Goal: Task Accomplishment & Management: Manage account settings

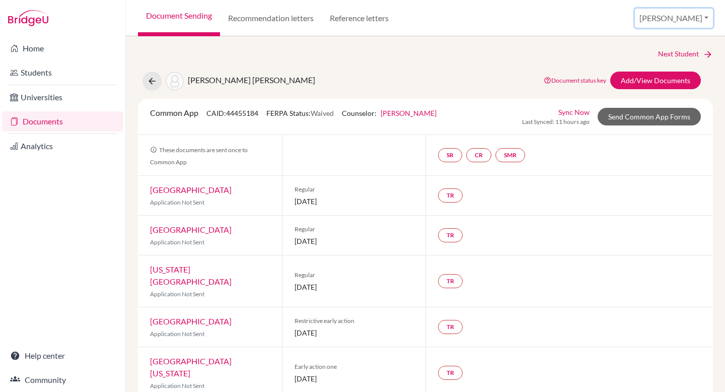
click at [693, 14] on button "[PERSON_NAME]" at bounding box center [674, 18] width 78 height 19
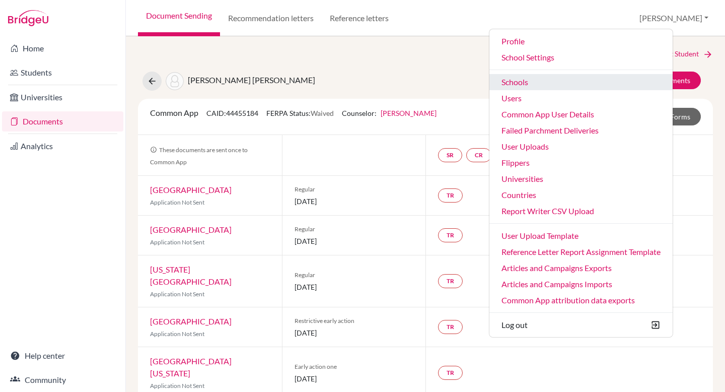
click at [546, 76] on link "Schools" at bounding box center [581, 82] width 183 height 16
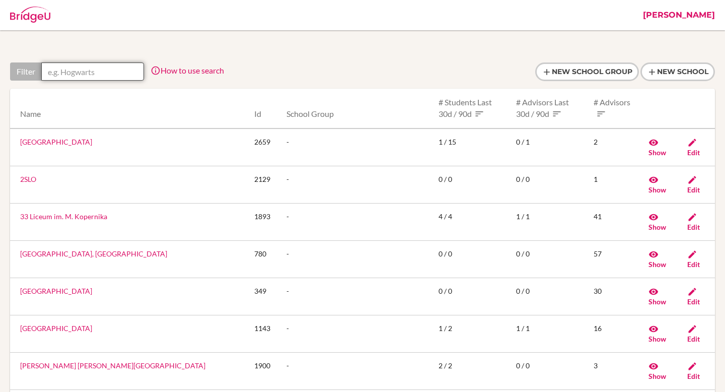
click at [60, 69] on input "text" at bounding box center [92, 71] width 103 height 18
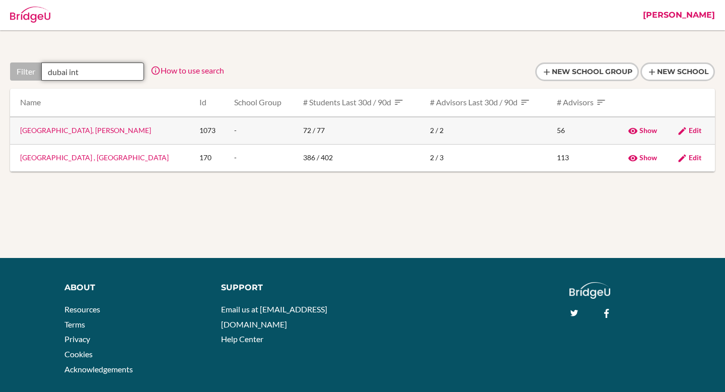
type input "dubai int"
click at [73, 133] on link "Dubai International Academy, Al Barsha" at bounding box center [85, 130] width 131 height 9
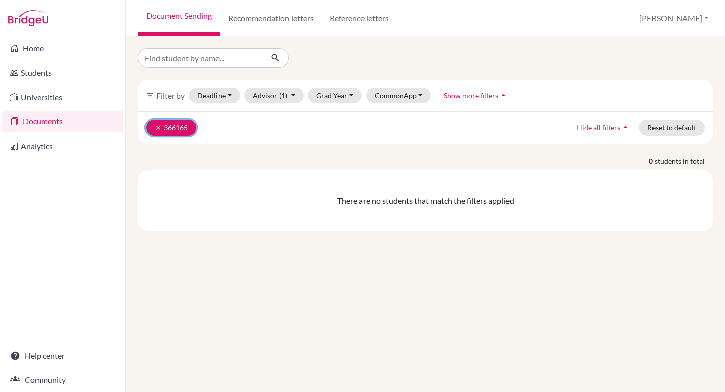
click at [159, 125] on icon "clear" at bounding box center [158, 127] width 7 height 7
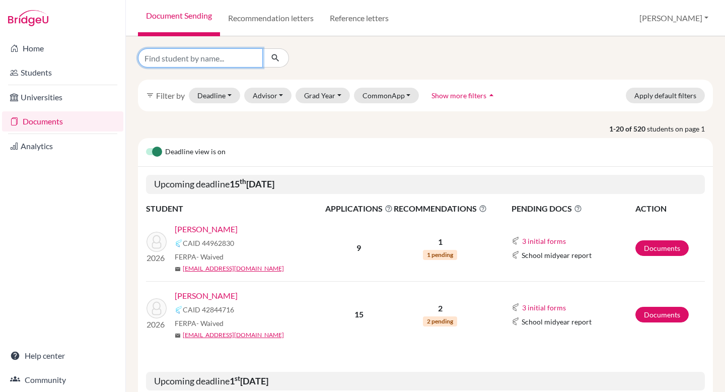
click at [224, 60] on input "Find student by name..." at bounding box center [200, 57] width 125 height 19
type input "shaur"
click button "submit" at bounding box center [275, 57] width 27 height 19
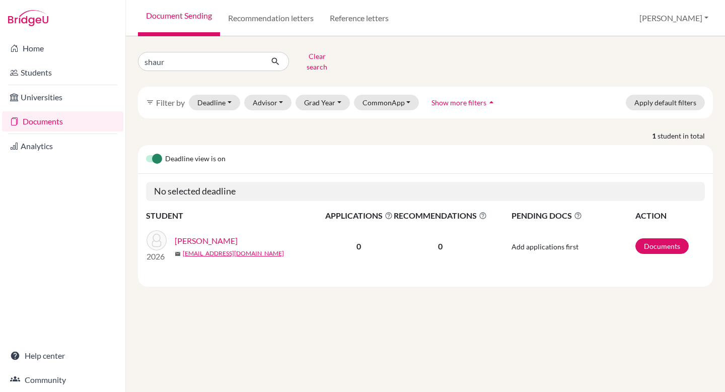
click at [183, 235] on link "Sharma, Shaurya" at bounding box center [206, 241] width 63 height 12
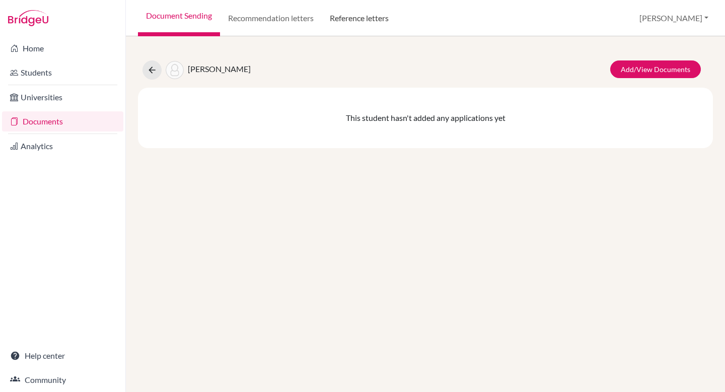
click at [363, 17] on link "Reference letters" at bounding box center [359, 18] width 75 height 36
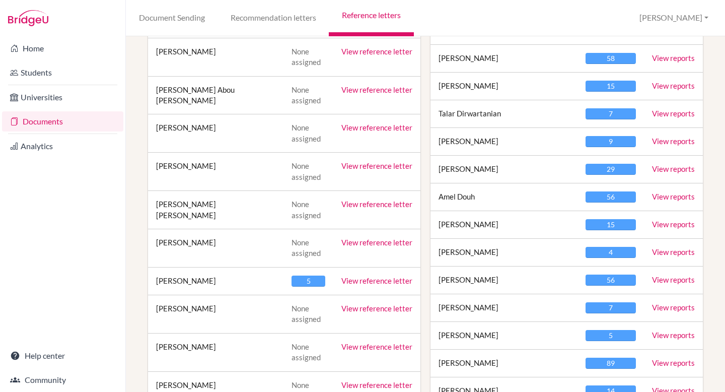
scroll to position [302, 0]
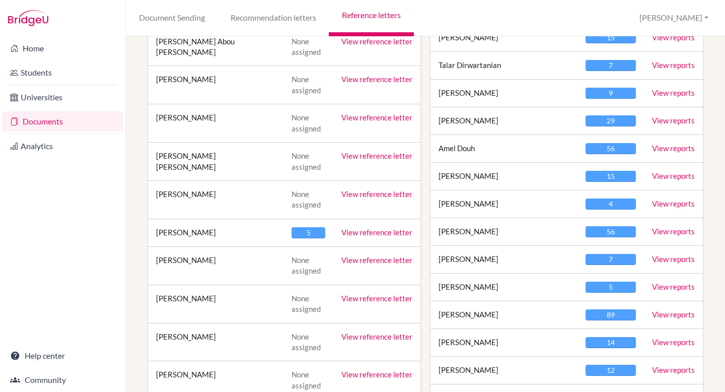
click at [361, 232] on link "View reference letter" at bounding box center [377, 232] width 71 height 9
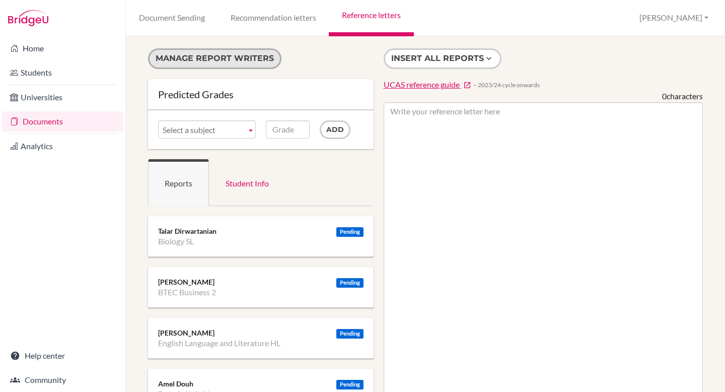
click at [234, 52] on button "Manage report writers" at bounding box center [215, 58] width 134 height 21
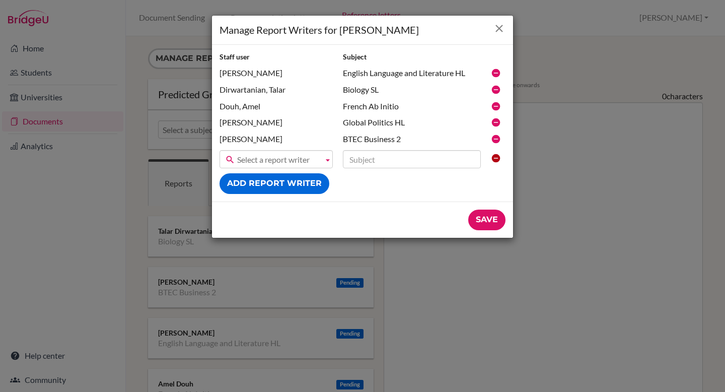
click at [498, 29] on icon "Close" at bounding box center [499, 28] width 13 height 13
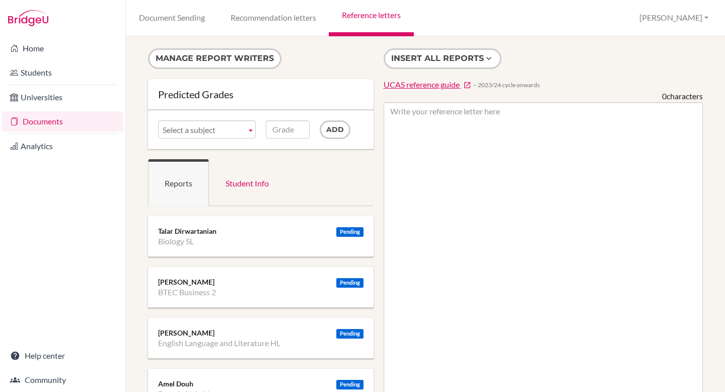
click at [71, 131] on li "Documents" at bounding box center [62, 121] width 125 height 24
click at [68, 120] on link "Documents" at bounding box center [62, 121] width 121 height 20
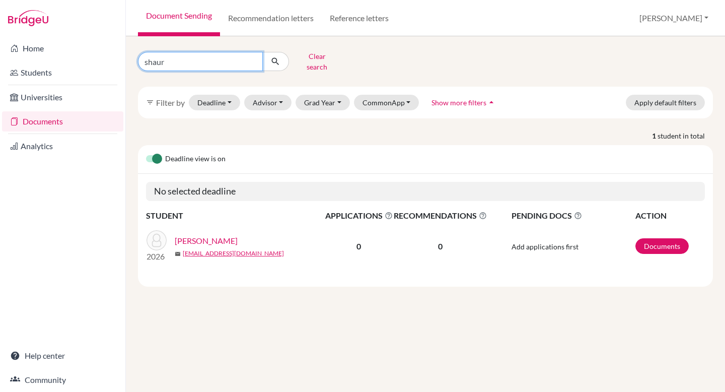
click at [178, 52] on input "shaur" at bounding box center [200, 61] width 125 height 19
click at [172, 62] on input "shaur" at bounding box center [200, 61] width 125 height 19
paste input "[PERSON_NAME]"
type input "[PERSON_NAME]"
click at [268, 52] on button "submit" at bounding box center [275, 61] width 27 height 19
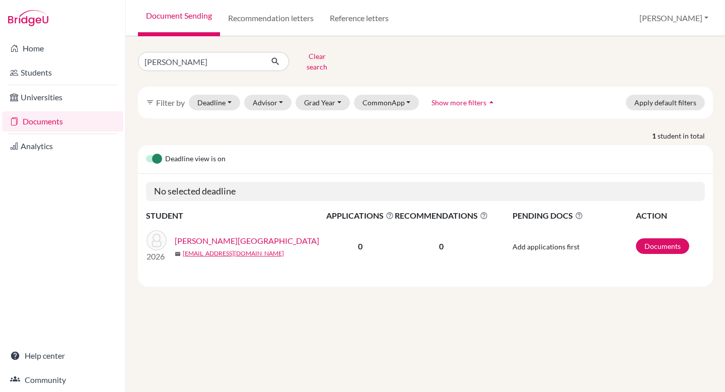
click at [214, 235] on link "[PERSON_NAME][GEOGRAPHIC_DATA]" at bounding box center [247, 241] width 145 height 12
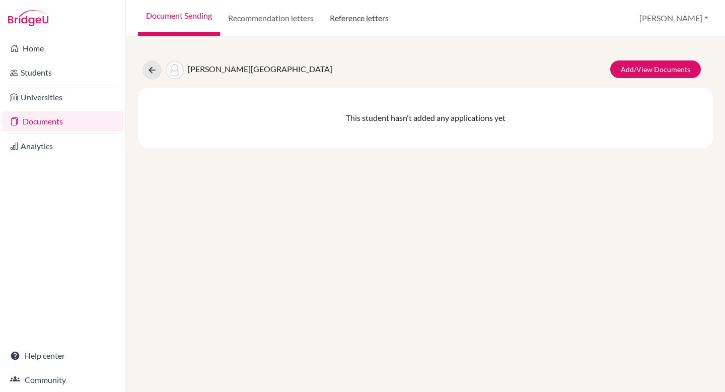
click at [340, 20] on link "Reference letters" at bounding box center [359, 18] width 75 height 36
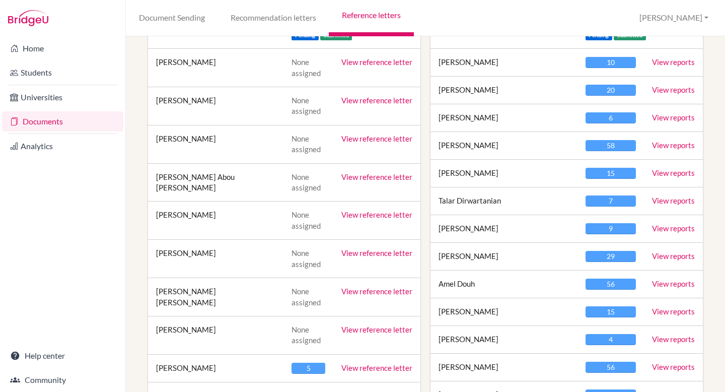
scroll to position [179, 0]
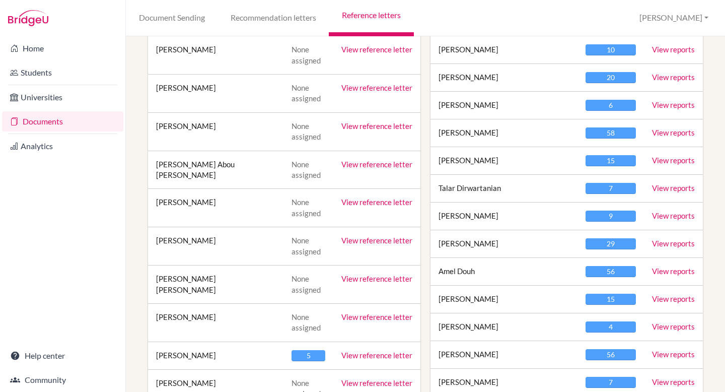
click at [371, 357] on link "View reference letter" at bounding box center [377, 355] width 71 height 9
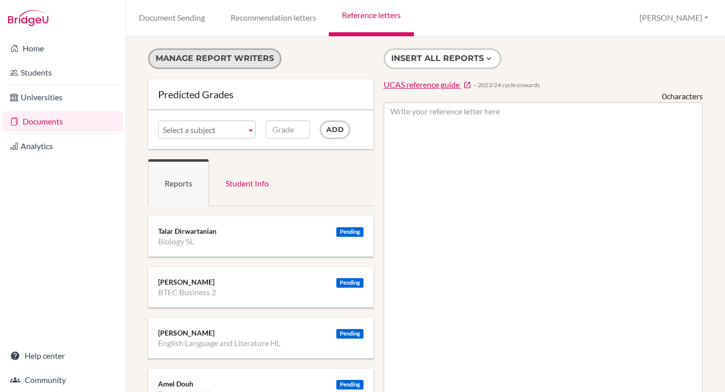
click at [239, 59] on button "Manage report writers" at bounding box center [215, 58] width 134 height 21
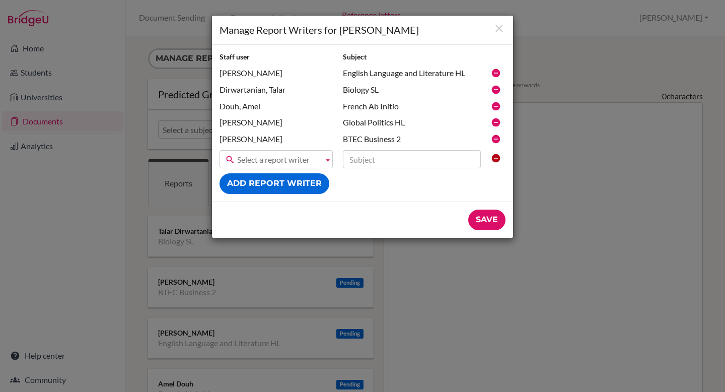
click at [304, 156] on span "Select a report writer" at bounding box center [278, 160] width 82 height 18
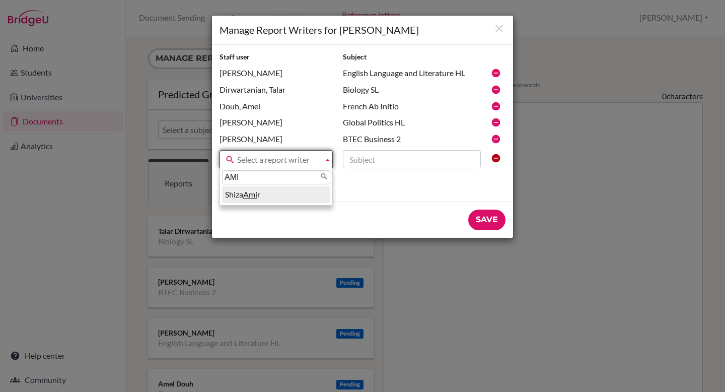
type input "AMI"
click at [274, 196] on li "Shiza Ami r" at bounding box center [276, 194] width 108 height 17
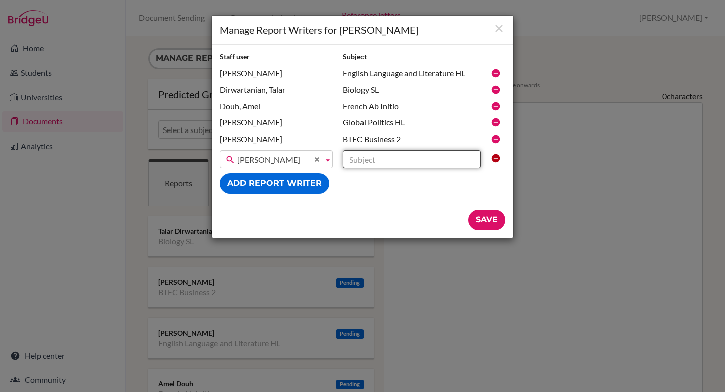
click at [421, 153] on input "text" at bounding box center [412, 159] width 138 height 18
paste input "Psychology HL"
type input "Psychology HL"
click at [494, 221] on input "Save" at bounding box center [487, 220] width 37 height 21
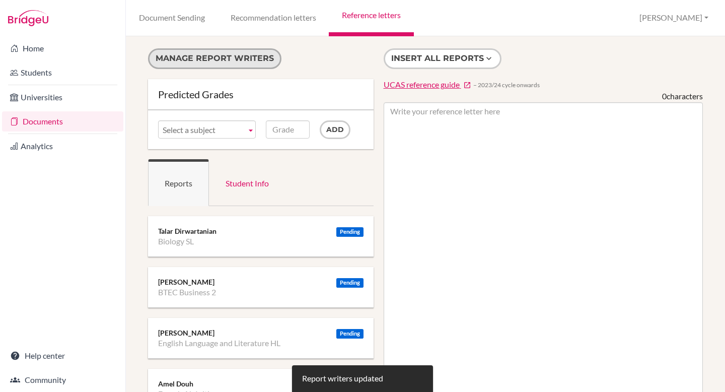
click at [216, 57] on button "Manage report writers" at bounding box center [215, 58] width 134 height 21
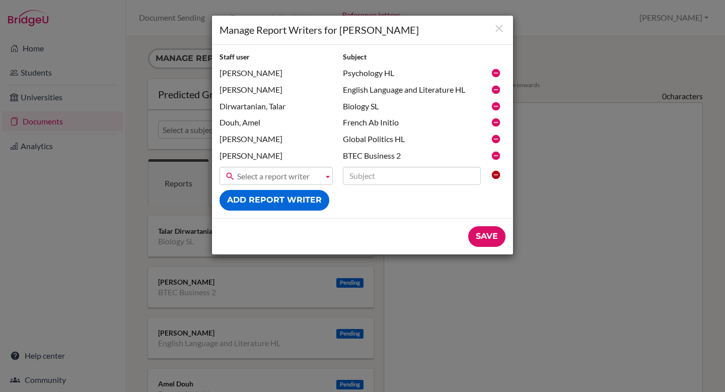
click at [494, 107] on icon at bounding box center [496, 106] width 10 height 10
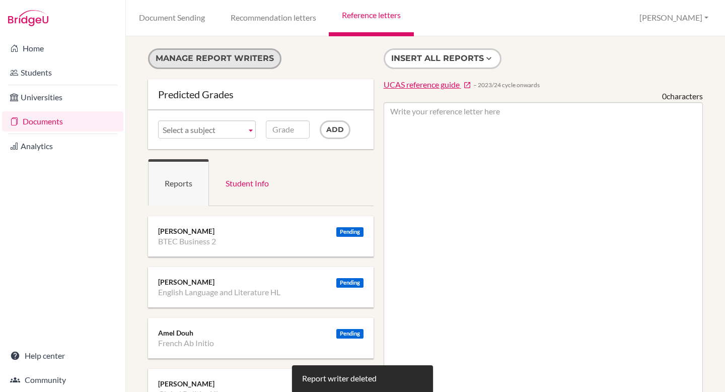
click at [201, 55] on button "Manage report writers" at bounding box center [215, 58] width 134 height 21
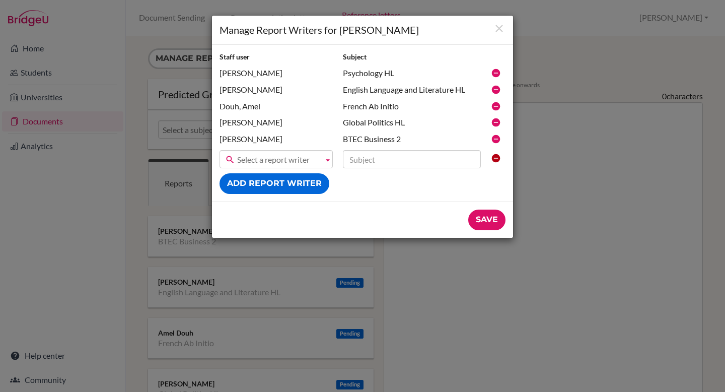
click at [494, 123] on icon at bounding box center [496, 122] width 10 height 10
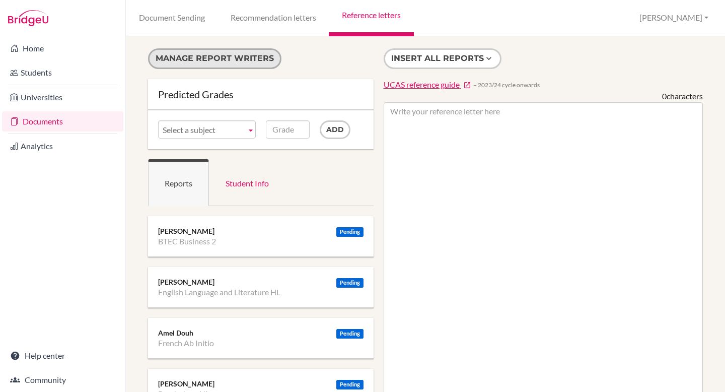
click at [213, 63] on button "Manage report writers" at bounding box center [215, 58] width 134 height 21
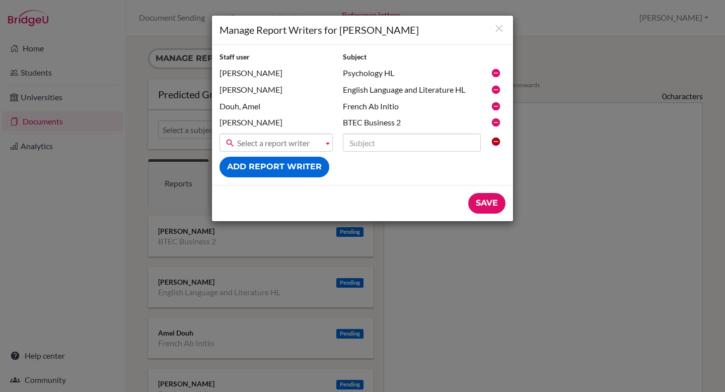
click at [497, 125] on icon at bounding box center [496, 122] width 10 height 10
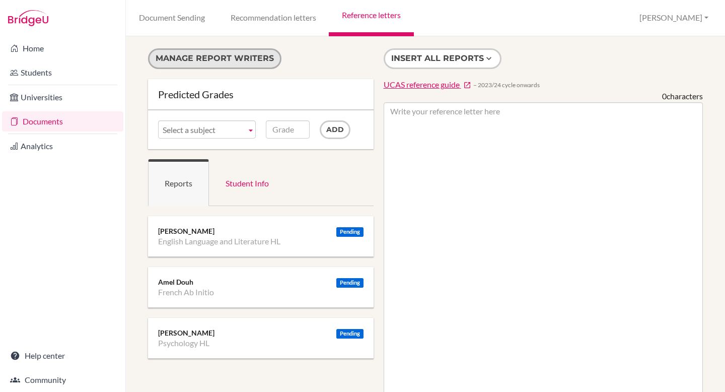
click at [194, 61] on button "Manage report writers" at bounding box center [215, 58] width 134 height 21
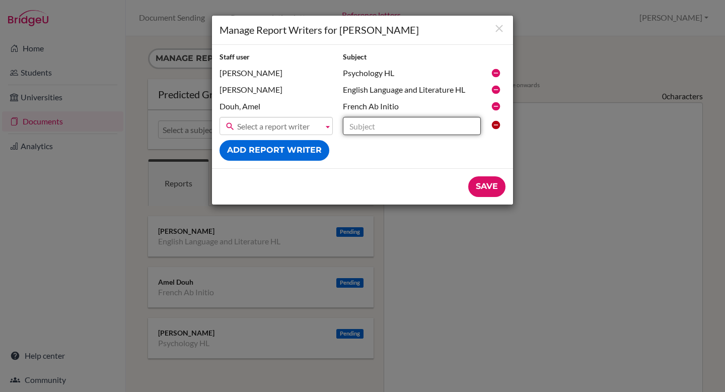
click at [397, 125] on input "text" at bounding box center [412, 126] width 138 height 18
paste input "Mathematics AA SL"
type input "Mathematics AA SL"
click at [313, 129] on span "Select a report writer" at bounding box center [278, 126] width 82 height 18
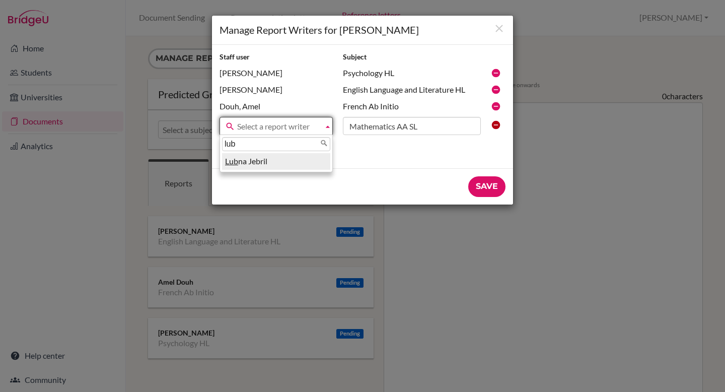
type input "lub"
click at [308, 166] on li "Lub na Jebril" at bounding box center [276, 161] width 108 height 17
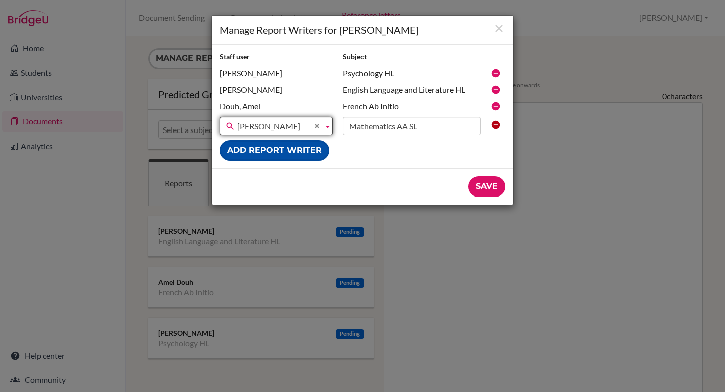
click at [298, 146] on button "Add report writer" at bounding box center [275, 150] width 110 height 21
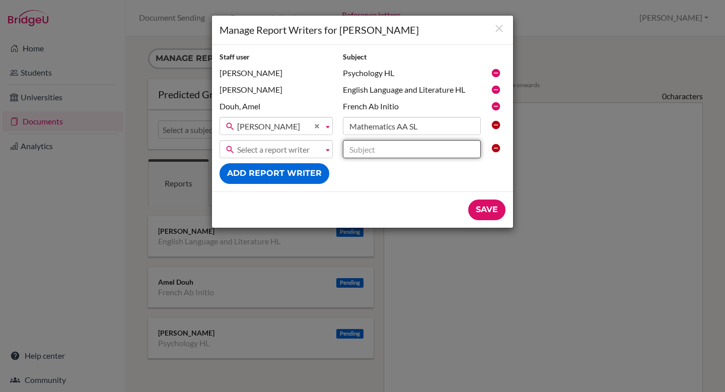
click at [411, 147] on input "text" at bounding box center [412, 149] width 138 height 18
paste input "Biology HL"
type input "Biology HL"
click at [296, 152] on span "Select a report writer" at bounding box center [278, 150] width 82 height 18
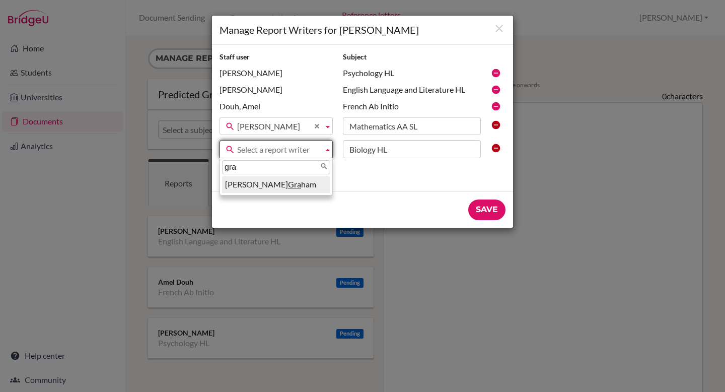
type input "gra"
click at [282, 186] on li "[PERSON_NAME] ham" at bounding box center [276, 184] width 108 height 17
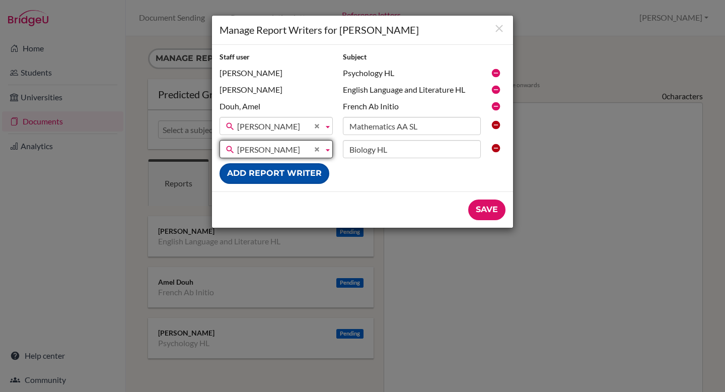
click at [277, 176] on button "Add report writer" at bounding box center [275, 173] width 110 height 21
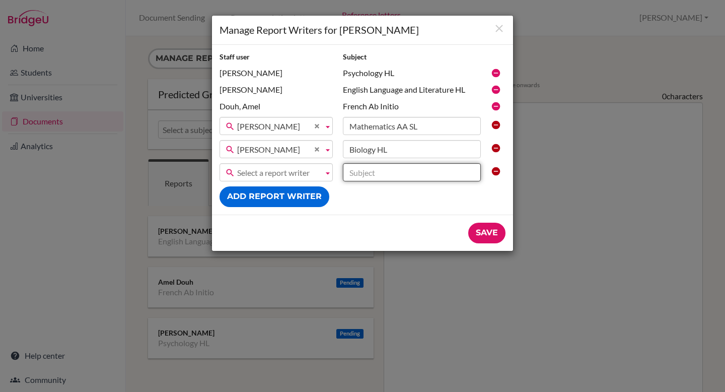
click at [375, 171] on input "text" at bounding box center [412, 172] width 138 height 18
paste input "Chemistry SL"
type input "Chemistry SL"
click at [308, 172] on span "Select a report writer" at bounding box center [278, 173] width 82 height 18
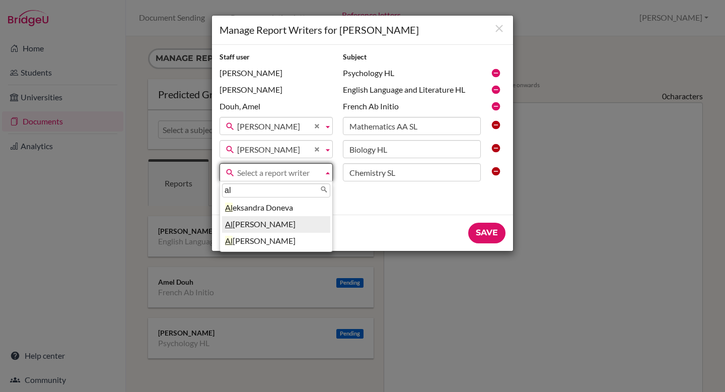
type input "al"
click at [272, 221] on li "Al yaa Elsoueni" at bounding box center [276, 224] width 108 height 17
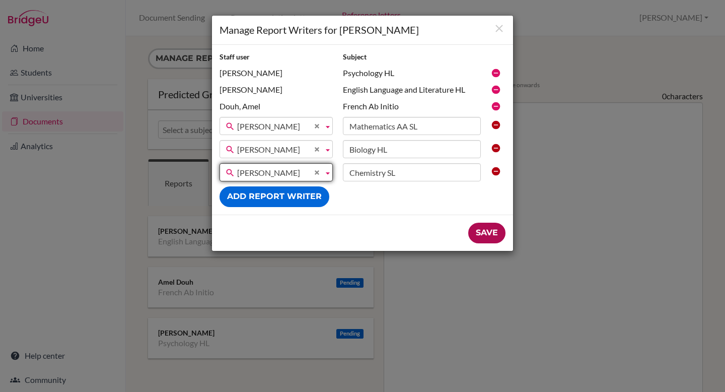
click at [485, 230] on input "Save" at bounding box center [487, 233] width 37 height 21
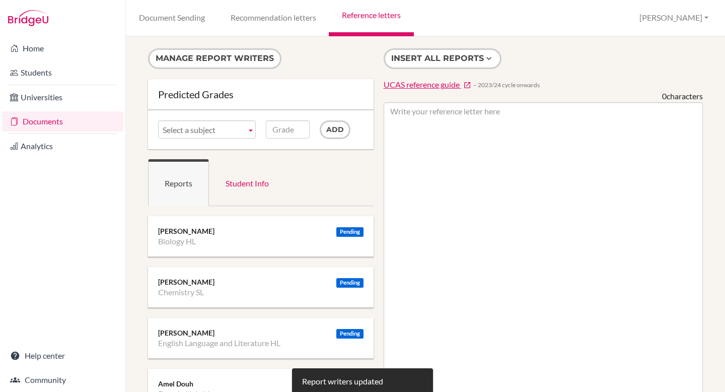
click at [52, 125] on link "Documents" at bounding box center [62, 121] width 121 height 20
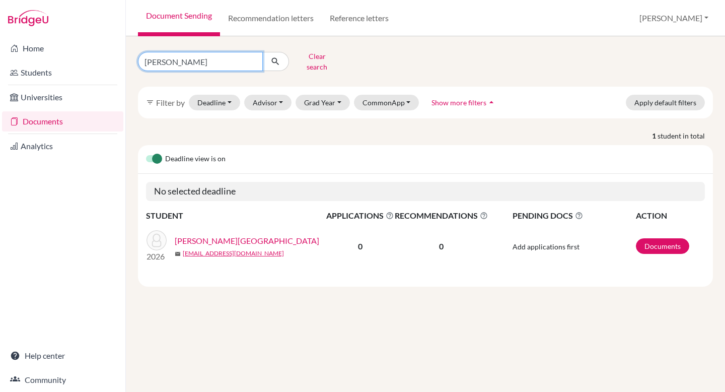
click at [212, 55] on input "[PERSON_NAME]" at bounding box center [200, 61] width 125 height 19
paste input "Sofiia [PERSON_NAME]"
type input "Sofiia [PERSON_NAME]"
click button "submit" at bounding box center [275, 61] width 27 height 19
click at [228, 235] on link "[PERSON_NAME], [GEOGRAPHIC_DATA]" at bounding box center [249, 241] width 148 height 12
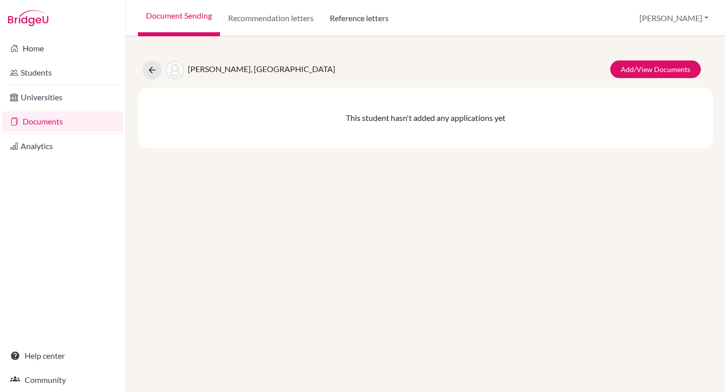
click at [344, 27] on link "Reference letters" at bounding box center [359, 18] width 75 height 36
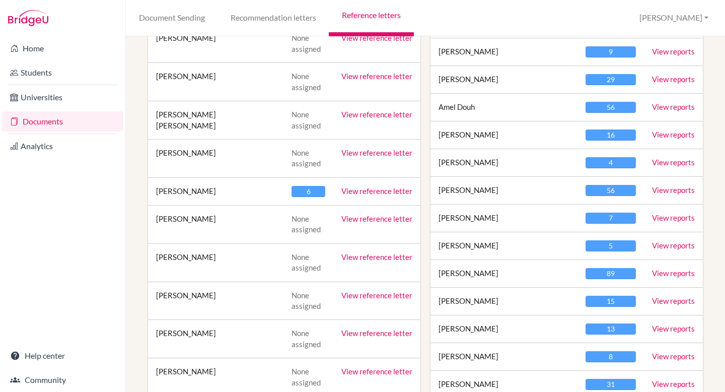
scroll to position [361, 0]
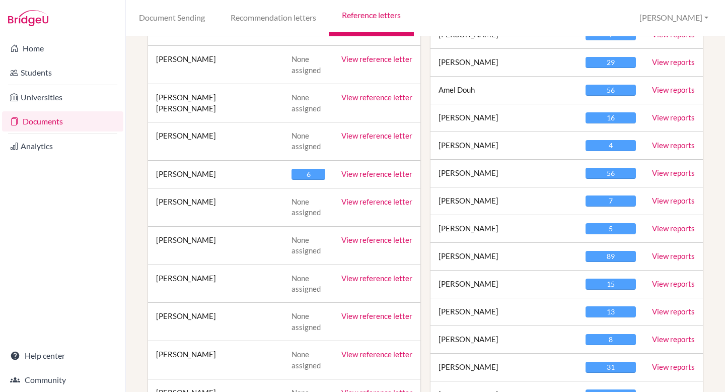
click at [356, 170] on link "View reference letter" at bounding box center [377, 173] width 71 height 9
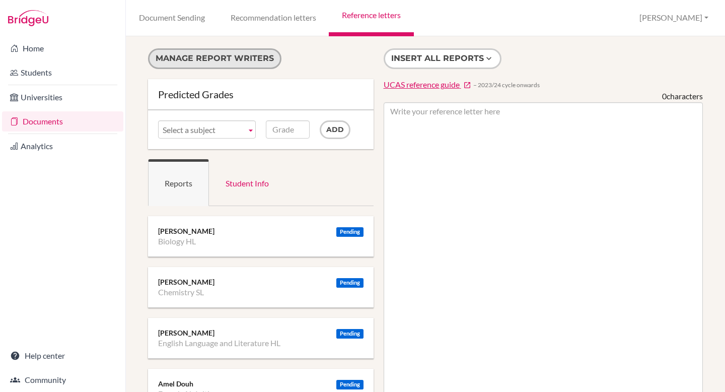
click at [220, 61] on button "Manage report writers" at bounding box center [215, 58] width 134 height 21
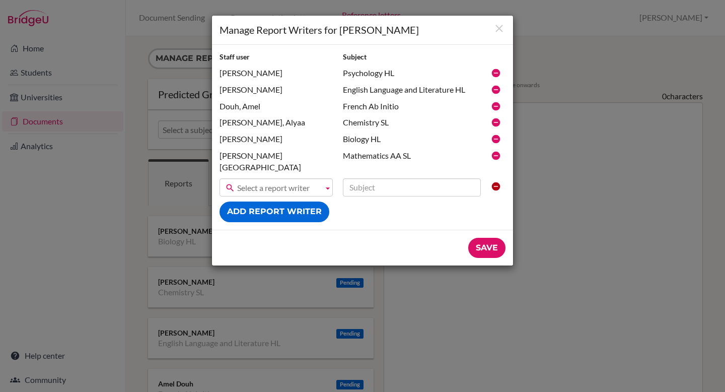
click at [495, 73] on icon at bounding box center [496, 73] width 10 height 10
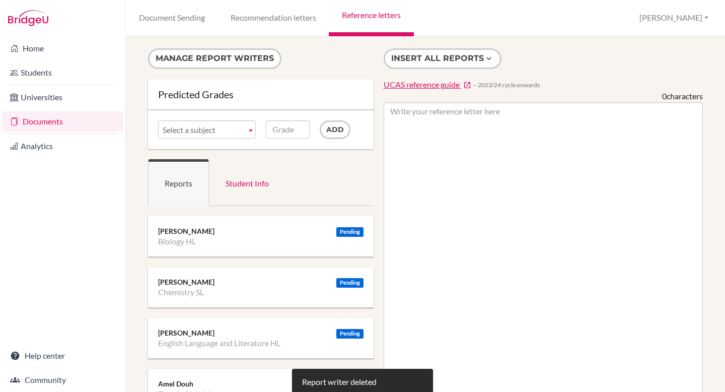
click at [197, 62] on button "Manage report writers" at bounding box center [215, 58] width 134 height 21
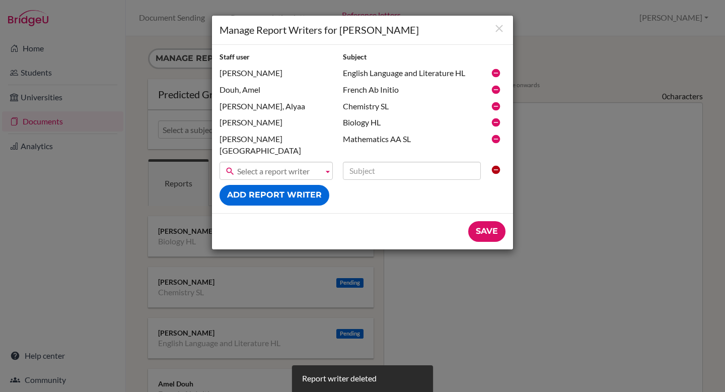
click at [496, 75] on icon at bounding box center [496, 73] width 10 height 10
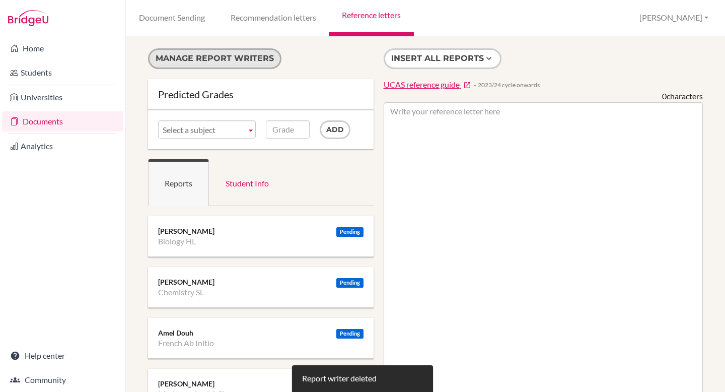
click at [221, 61] on button "Manage report writers" at bounding box center [215, 58] width 134 height 21
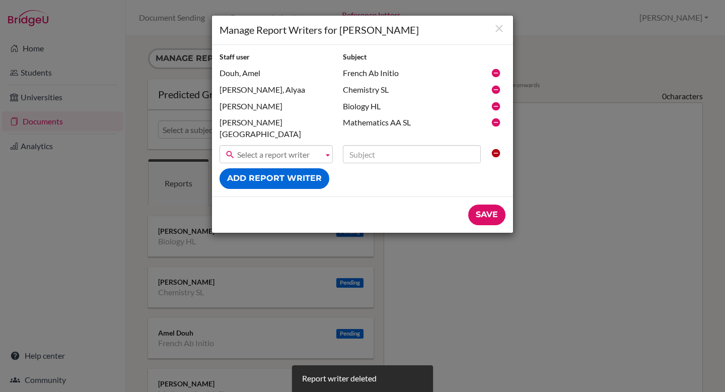
click at [497, 73] on icon at bounding box center [496, 73] width 10 height 10
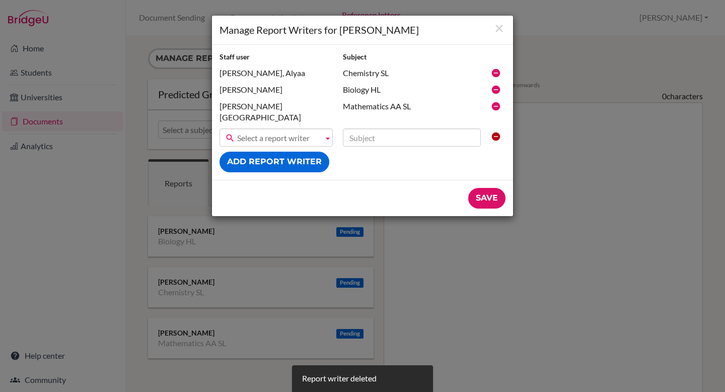
click at [496, 72] on icon at bounding box center [496, 73] width 10 height 10
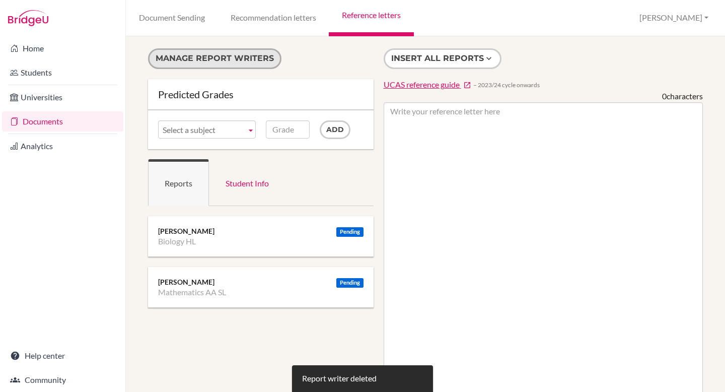
click at [210, 64] on button "Manage report writers" at bounding box center [215, 58] width 134 height 21
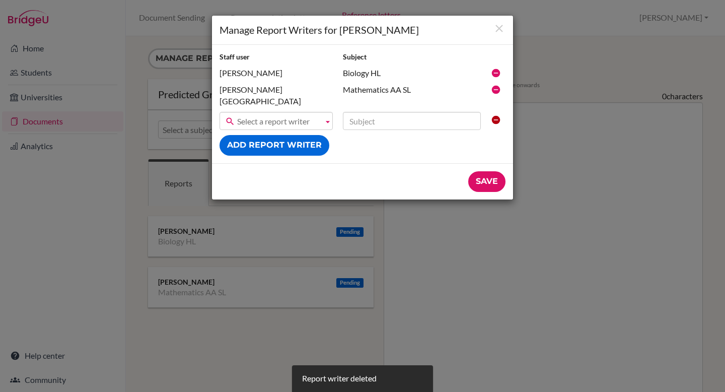
click at [495, 70] on icon at bounding box center [496, 73] width 10 height 10
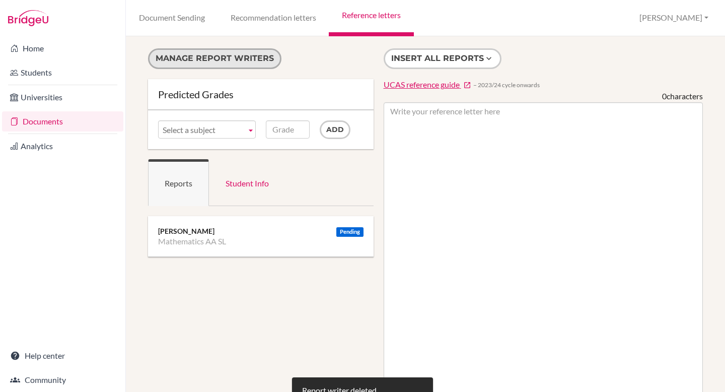
click at [203, 61] on button "Manage report writers" at bounding box center [215, 58] width 134 height 21
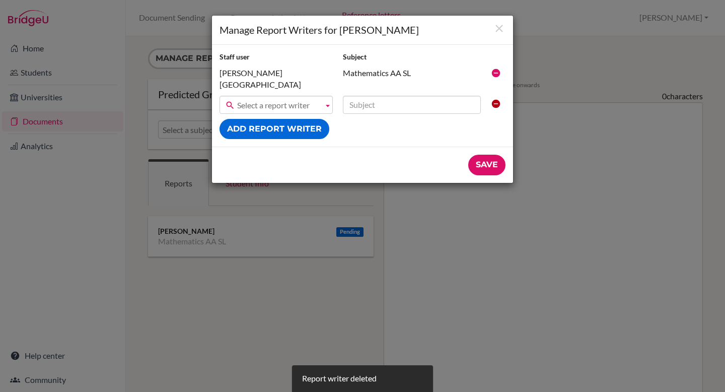
click at [498, 76] on icon at bounding box center [496, 73] width 10 height 10
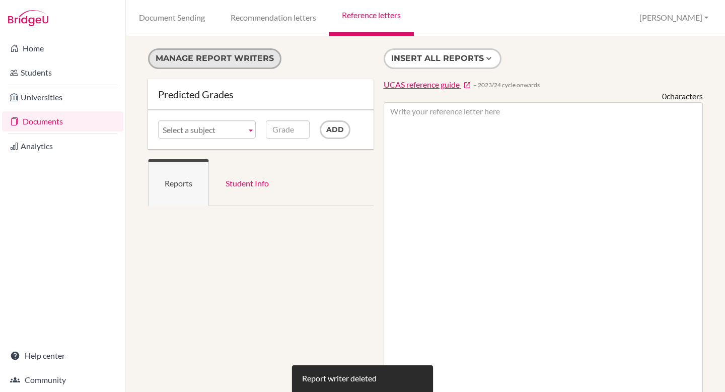
click at [194, 57] on button "Manage report writers" at bounding box center [215, 58] width 134 height 21
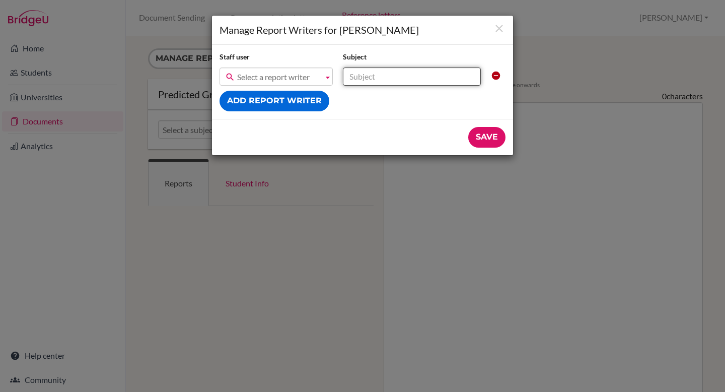
click at [391, 79] on input "text" at bounding box center [412, 77] width 138 height 18
paste input "English B HL"
type input "English B HL"
click at [292, 73] on span "Select a report writer" at bounding box center [278, 77] width 82 height 18
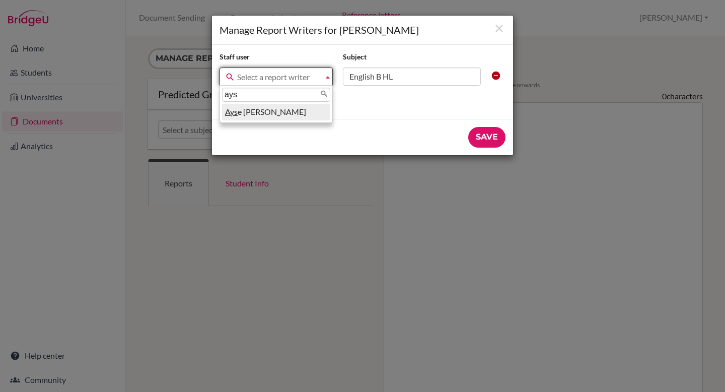
type input "ays"
click at [300, 115] on li "Ays e Demirel" at bounding box center [276, 112] width 108 height 17
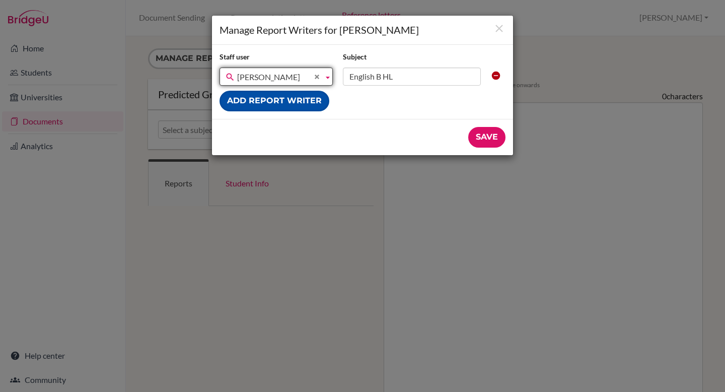
click at [275, 100] on button "Add report writer" at bounding box center [275, 101] width 110 height 21
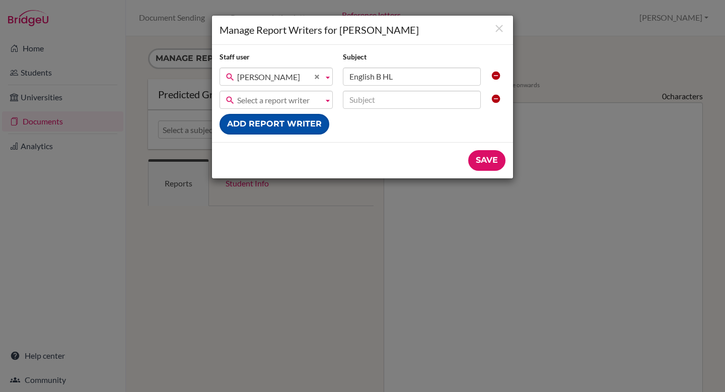
click at [281, 116] on button "Add report writer" at bounding box center [275, 124] width 110 height 21
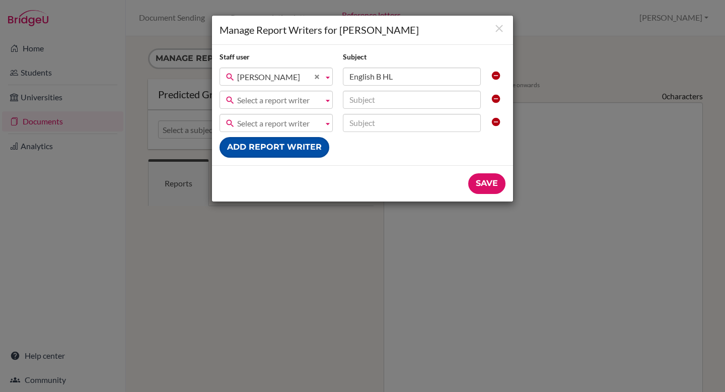
click at [289, 145] on button "Add report writer" at bounding box center [275, 147] width 110 height 21
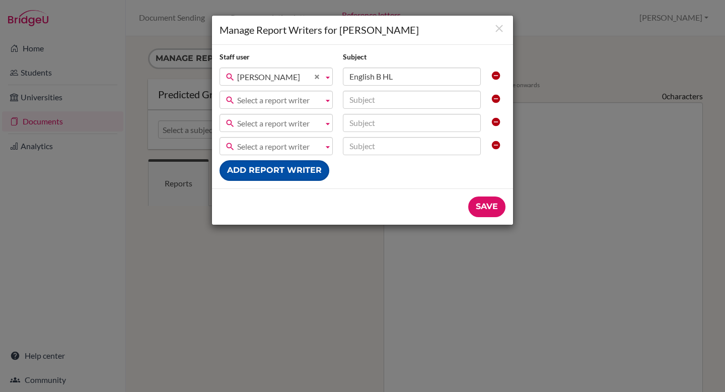
click at [291, 163] on button "Add report writer" at bounding box center [275, 170] width 110 height 21
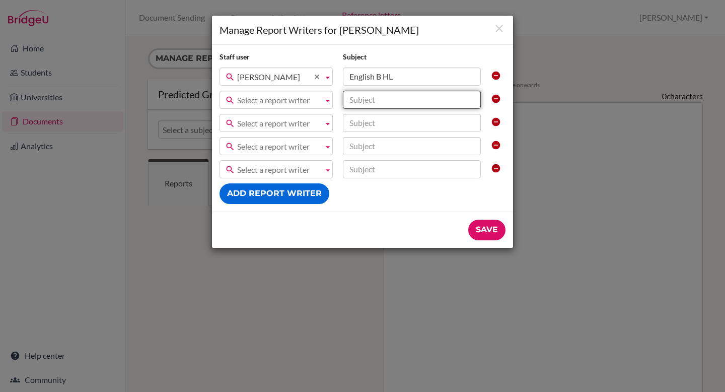
click at [388, 105] on input "text" at bounding box center [412, 100] width 138 height 18
paste input "Economics SL"
type input "Economics SL"
click at [278, 100] on span "Select a report writer" at bounding box center [278, 100] width 82 height 18
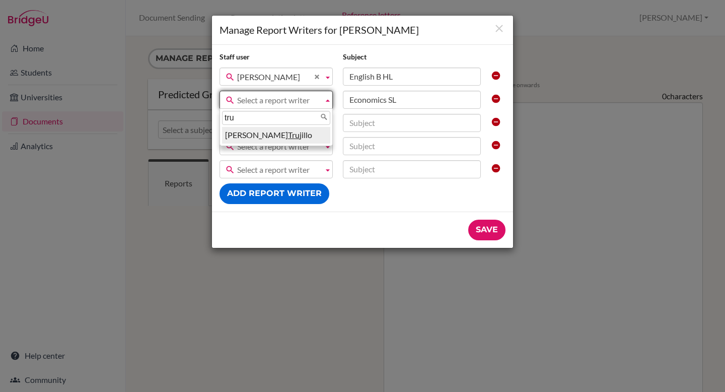
type input "tru"
click at [278, 135] on li "Alejandra Tru jillo" at bounding box center [276, 135] width 108 height 17
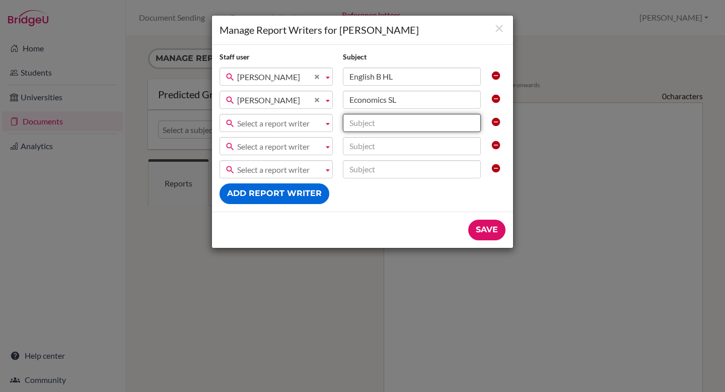
click at [447, 124] on input "text" at bounding box center [412, 123] width 138 height 18
paste input "Mathematics AI SL"
type input "Mathematics AI SL"
click at [284, 122] on span "Select a report writer" at bounding box center [278, 123] width 82 height 18
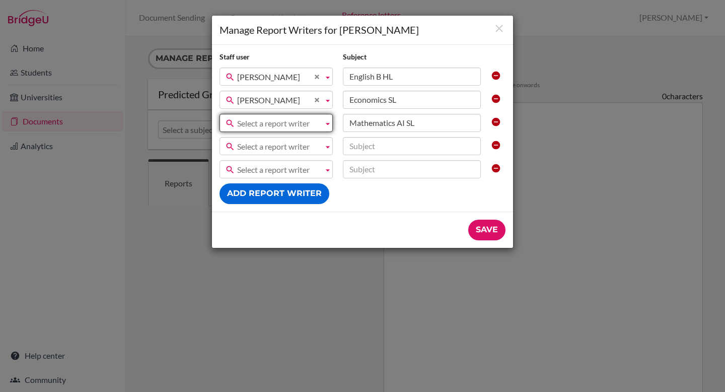
click at [284, 122] on span "Select a report writer" at bounding box center [278, 123] width 82 height 18
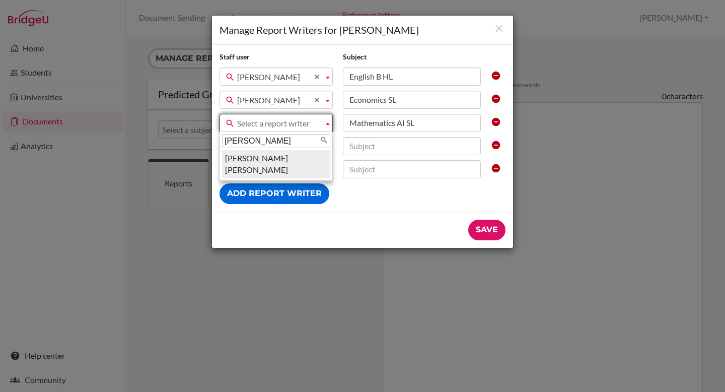
type input "kay"
click at [274, 159] on li "Kay Whiting" at bounding box center [276, 164] width 108 height 28
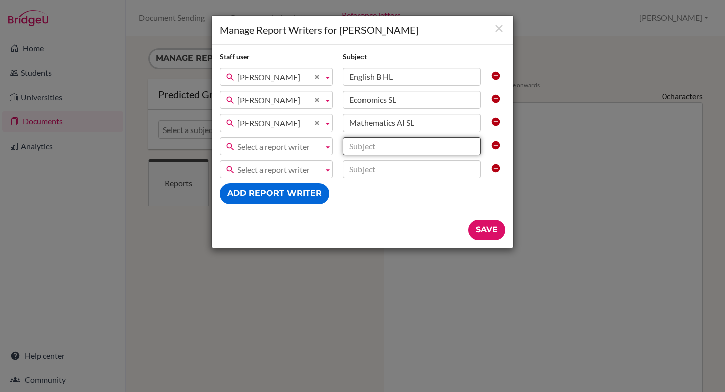
click at [378, 146] on input "text" at bounding box center [412, 146] width 138 height 18
paste input "Design Technology HL"
type input "Design Technology HL"
click at [312, 146] on span "Select a report writer" at bounding box center [278, 147] width 82 height 18
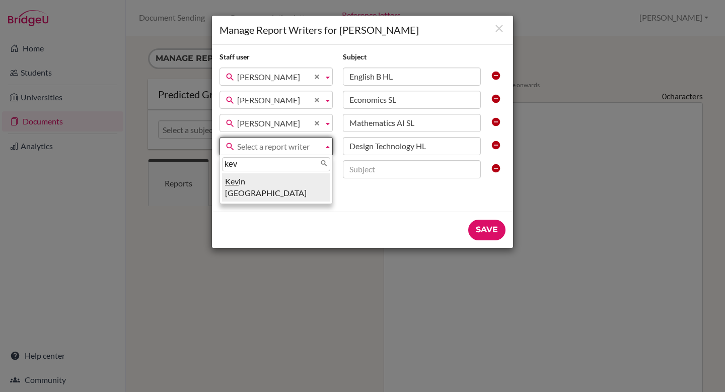
type input "kev"
click at [322, 180] on li "Kev in Forrey" at bounding box center [276, 187] width 108 height 28
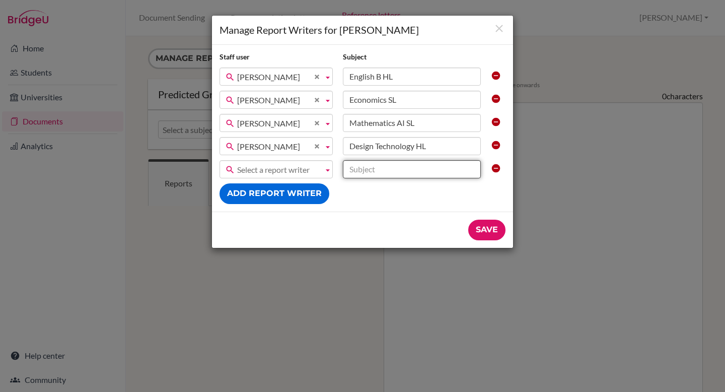
click at [428, 170] on input "text" at bounding box center [412, 169] width 138 height 18
paste input "Visual Arts HL"
type input "Visual Arts HL"
click at [313, 170] on span "Select a report writer" at bounding box center [278, 170] width 82 height 18
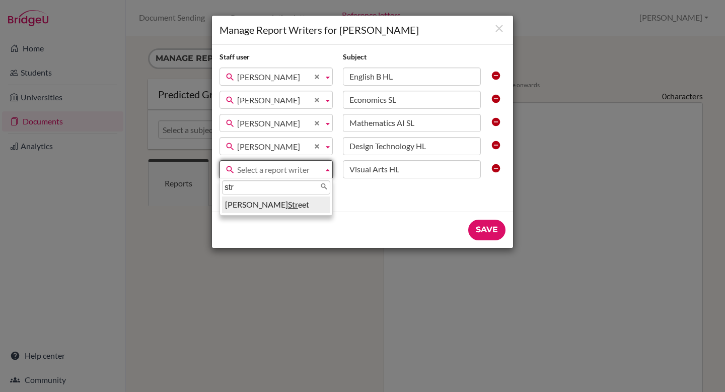
type input "str"
click at [285, 205] on li "Daniel Str eet" at bounding box center [276, 204] width 108 height 17
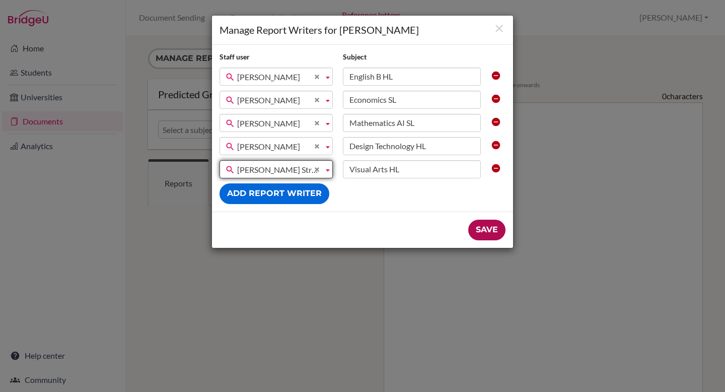
click at [477, 229] on input "Save" at bounding box center [487, 230] width 37 height 21
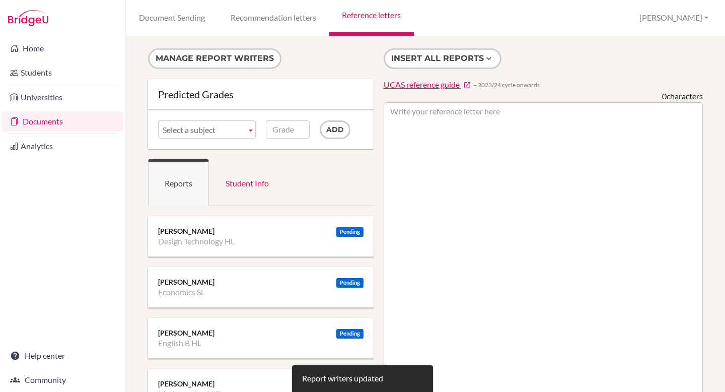
click at [97, 116] on link "Documents" at bounding box center [62, 121] width 121 height 20
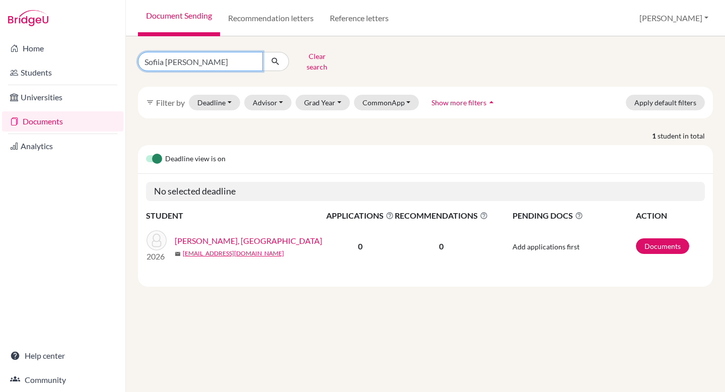
click at [226, 61] on input "Sofiia Vila Garsia" at bounding box center [200, 61] width 125 height 19
paste input "Soham Sanghvi"
type input "Soham Sanghvi"
click button "submit" at bounding box center [275, 61] width 27 height 19
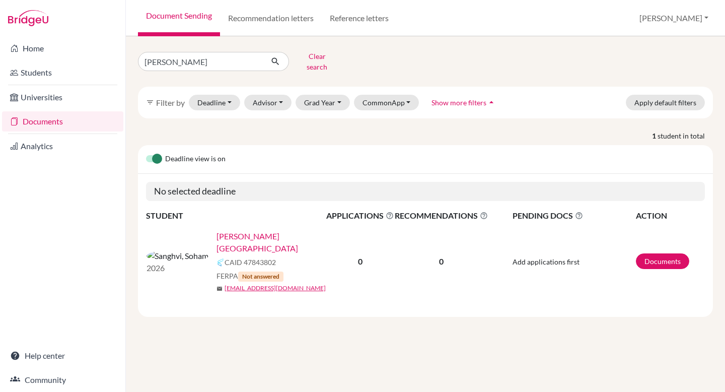
click at [217, 230] on link "[PERSON_NAME][GEOGRAPHIC_DATA]" at bounding box center [275, 242] width 116 height 24
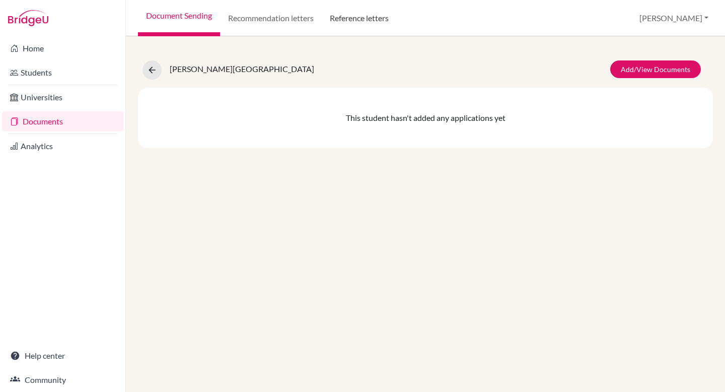
click at [365, 15] on link "Reference letters" at bounding box center [359, 18] width 75 height 36
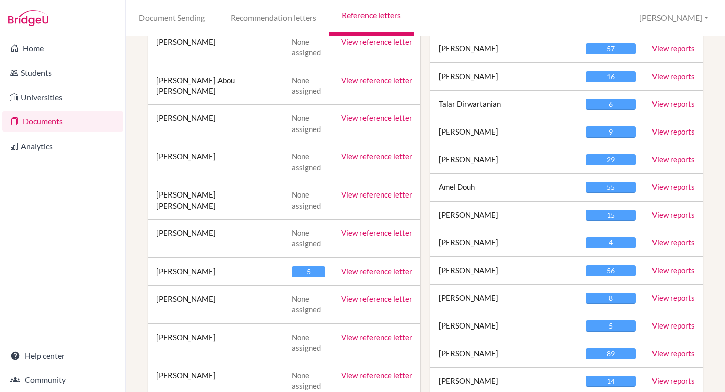
scroll to position [327, 0]
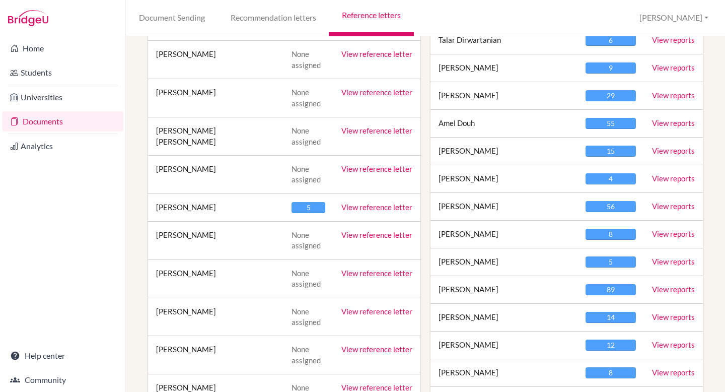
click at [374, 210] on link "View reference letter" at bounding box center [377, 207] width 71 height 9
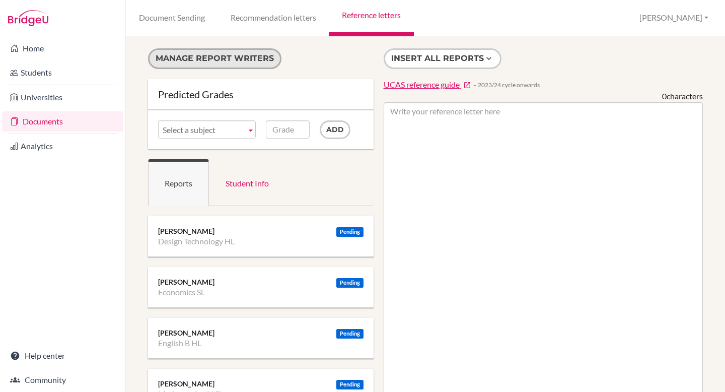
click at [199, 61] on button "Manage report writers" at bounding box center [215, 58] width 134 height 21
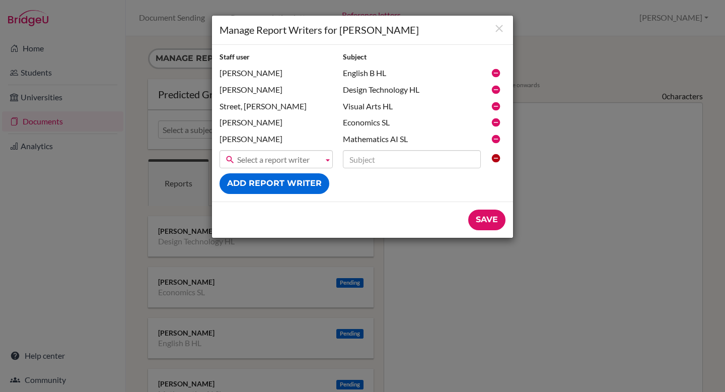
click at [495, 72] on icon at bounding box center [496, 73] width 10 height 10
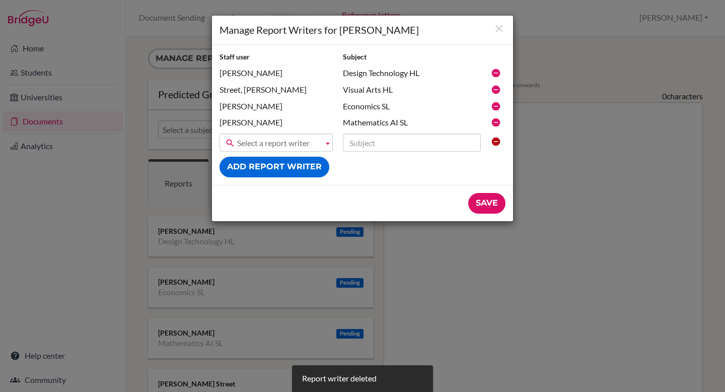
click at [497, 74] on icon at bounding box center [496, 73] width 10 height 10
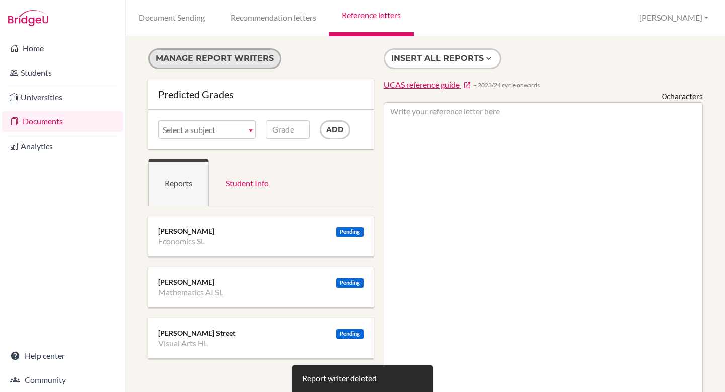
click at [210, 62] on button "Manage report writers" at bounding box center [215, 58] width 134 height 21
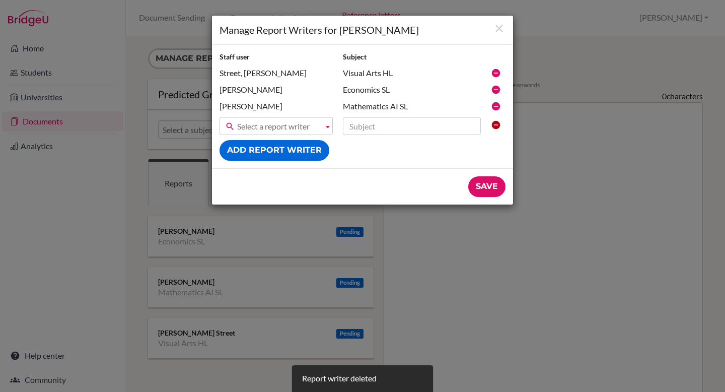
click at [497, 74] on icon at bounding box center [496, 73] width 10 height 10
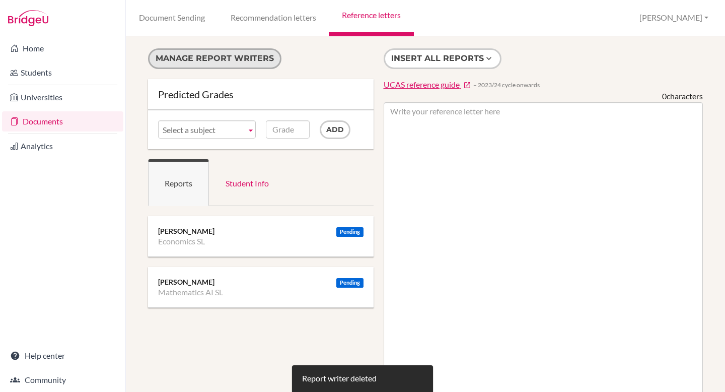
click at [239, 65] on button "Manage report writers" at bounding box center [215, 58] width 134 height 21
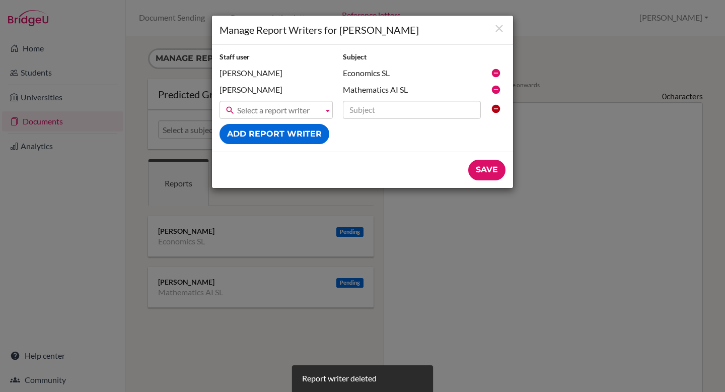
click at [496, 73] on icon at bounding box center [496, 73] width 10 height 10
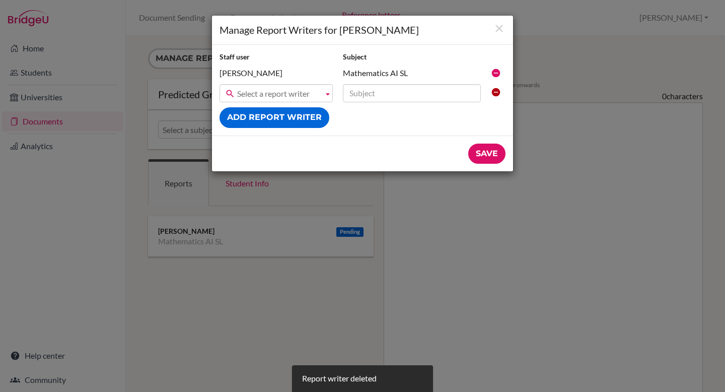
click at [496, 73] on icon at bounding box center [496, 73] width 10 height 10
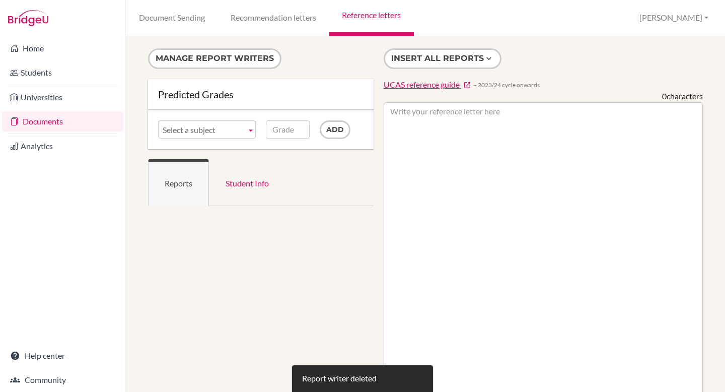
click at [68, 127] on link "Documents" at bounding box center [62, 121] width 121 height 20
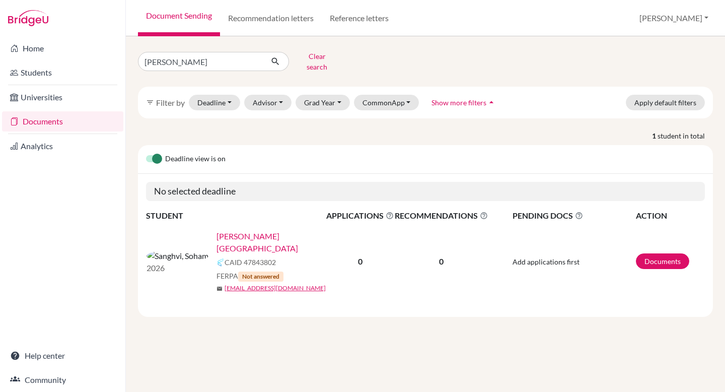
click at [218, 230] on link "[PERSON_NAME][GEOGRAPHIC_DATA]" at bounding box center [275, 242] width 116 height 24
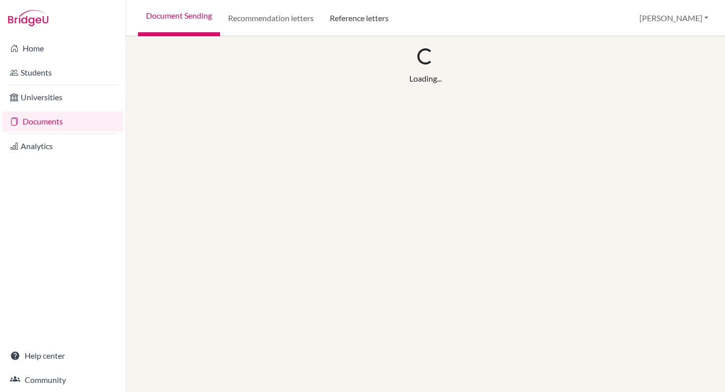
click at [358, 19] on link "Reference letters" at bounding box center [359, 18] width 75 height 36
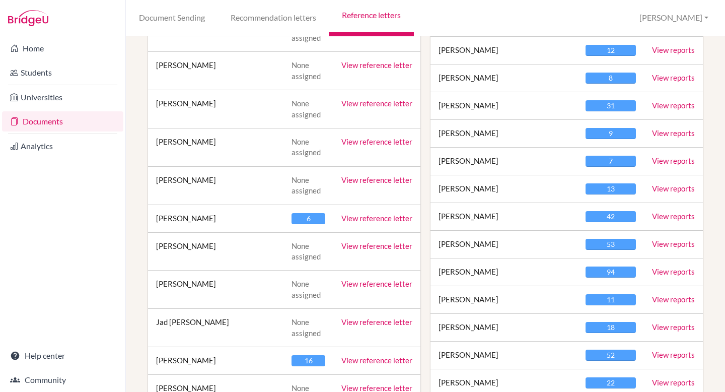
scroll to position [657, 0]
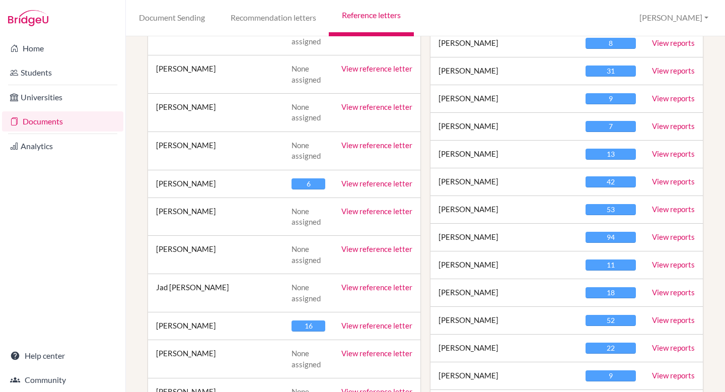
click at [385, 183] on link "View reference letter" at bounding box center [377, 183] width 71 height 9
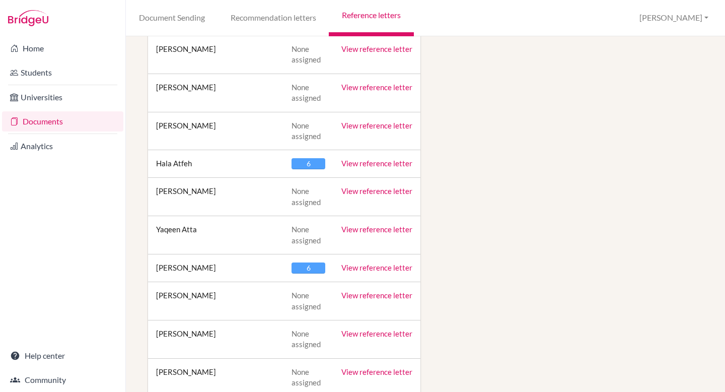
scroll to position [15176, 0]
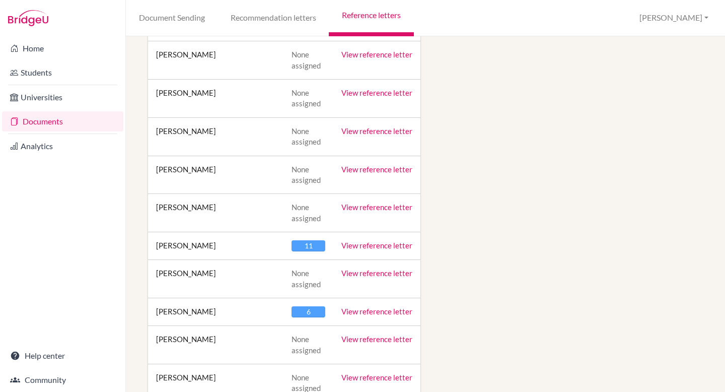
click at [378, 241] on link "View reference letter" at bounding box center [377, 245] width 71 height 9
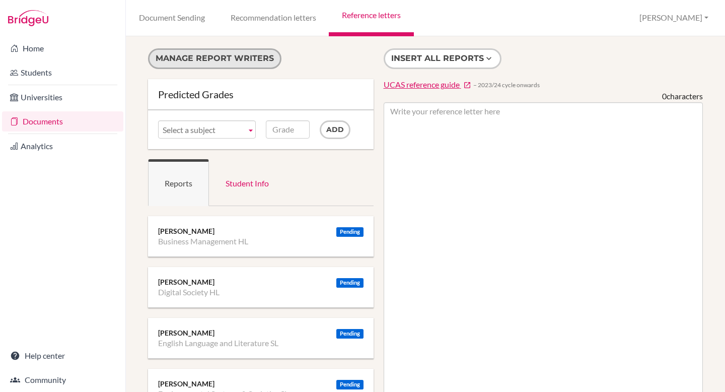
click at [206, 59] on button "Manage report writers" at bounding box center [215, 58] width 134 height 21
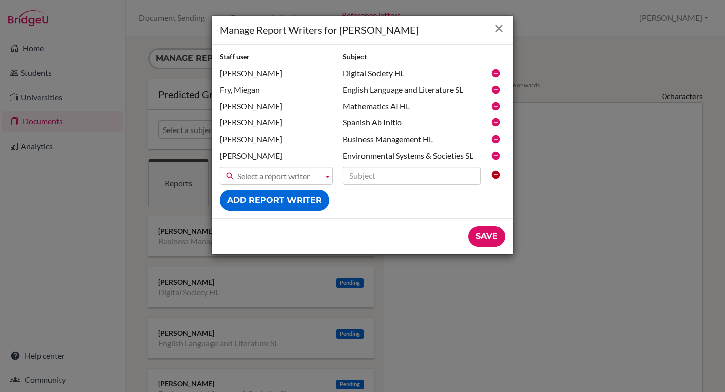
click at [505, 27] on icon "Close" at bounding box center [499, 28] width 13 height 13
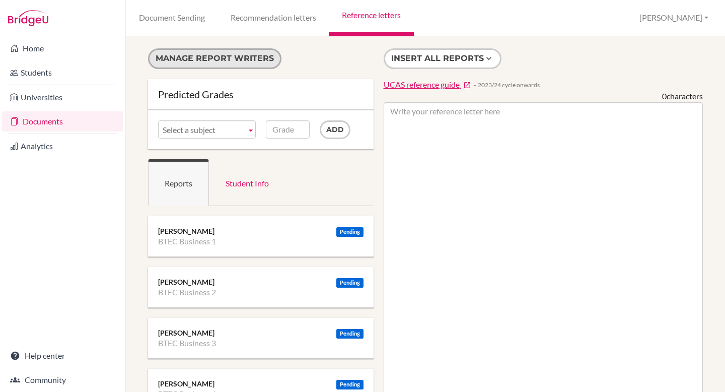
click at [202, 63] on button "Manage report writers" at bounding box center [215, 58] width 134 height 21
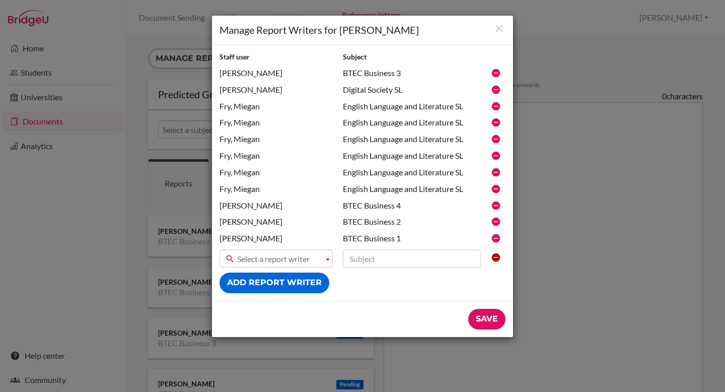
click at [496, 70] on icon at bounding box center [496, 73] width 10 height 10
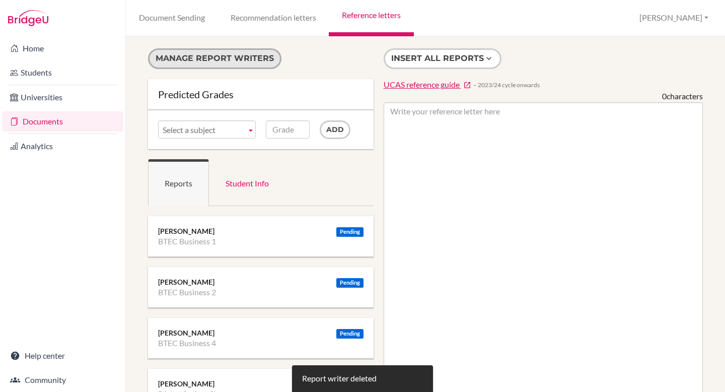
click at [243, 61] on button "Manage report writers" at bounding box center [215, 58] width 134 height 21
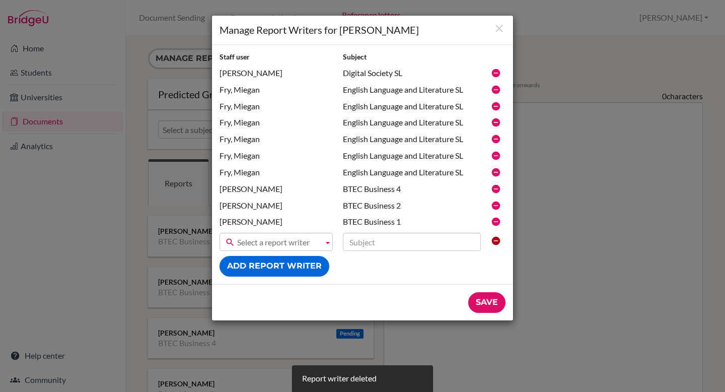
click at [495, 75] on icon at bounding box center [496, 73] width 10 height 10
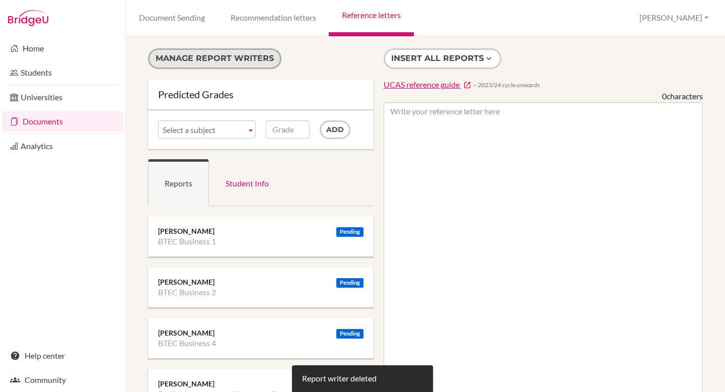
click at [241, 60] on button "Manage report writers" at bounding box center [215, 58] width 134 height 21
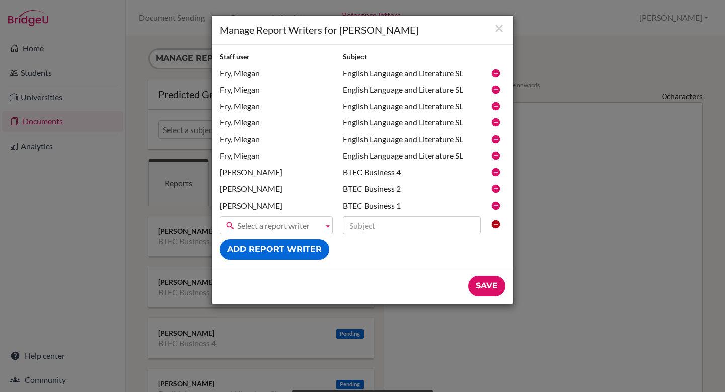
click at [497, 72] on icon at bounding box center [496, 73] width 10 height 10
